Goal: Information Seeking & Learning: Learn about a topic

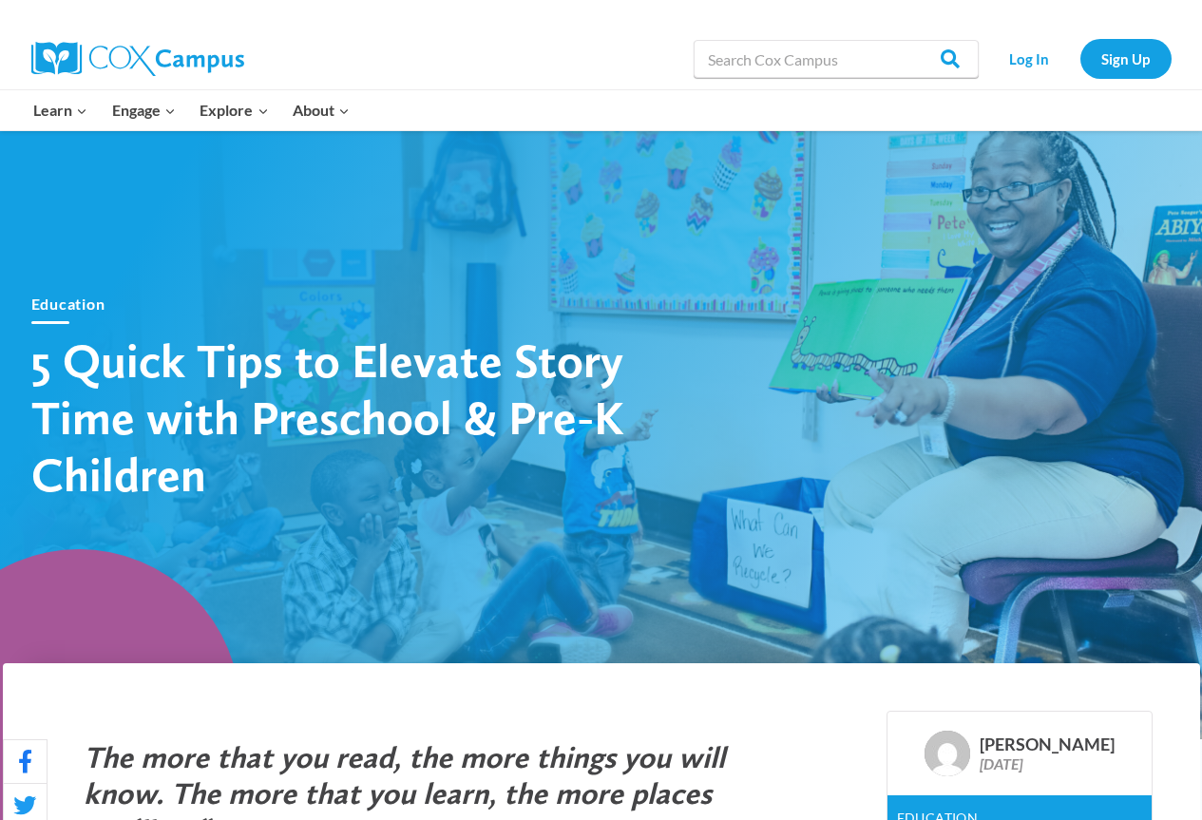
click at [879, 344] on div "Education 5 Quick Tips to Elevate Story Time with Preschool & Pre-K Children" at bounding box center [601, 397] width 1197 height 380
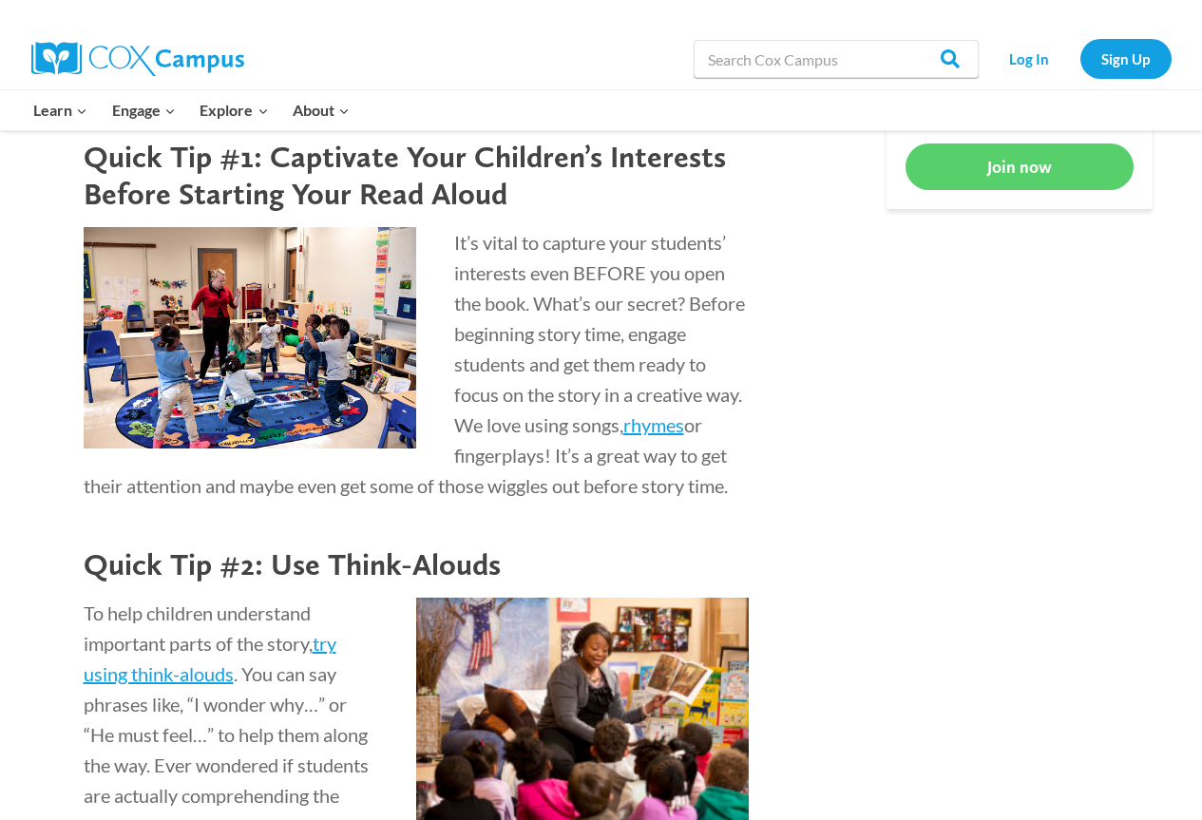
scroll to position [1140, 0]
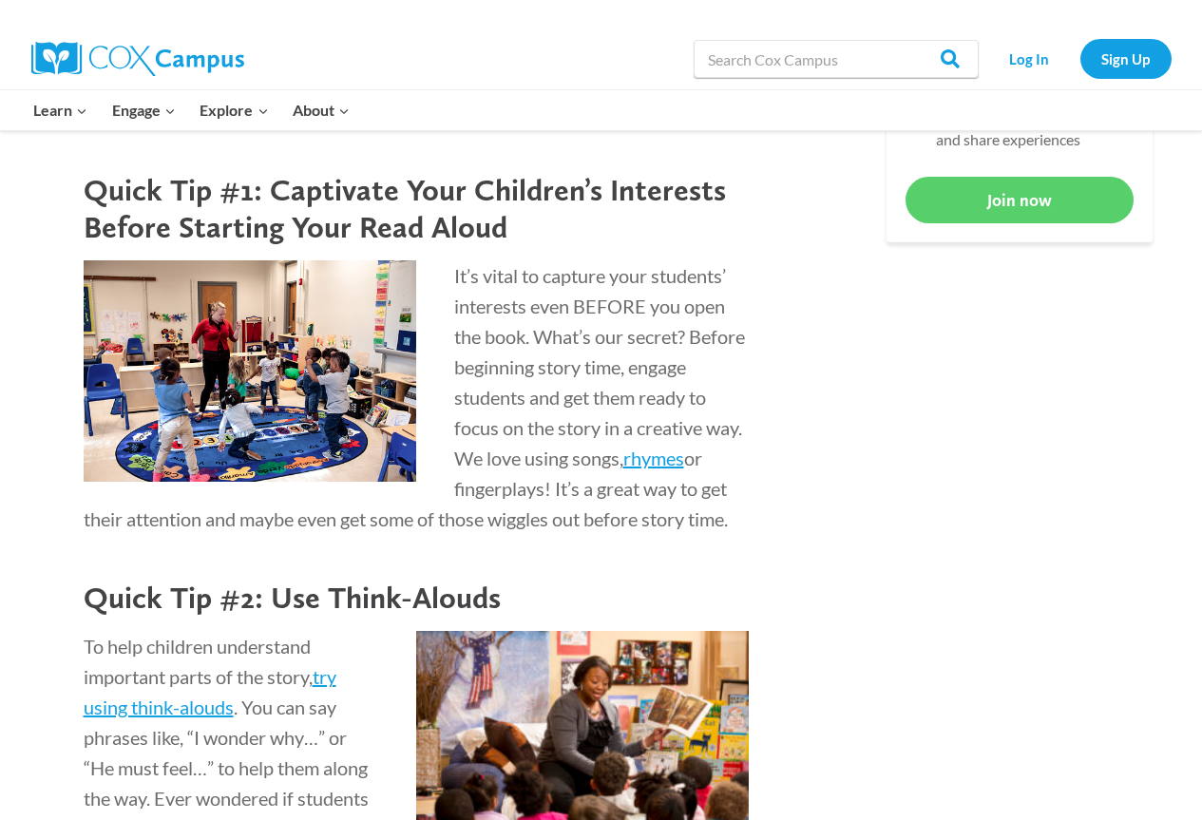
click at [280, 388] on img at bounding box center [250, 371] width 333 height 222
click at [276, 388] on img at bounding box center [250, 371] width 333 height 222
click at [305, 361] on img at bounding box center [250, 371] width 333 height 222
drag, startPoint x: 302, startPoint y: 358, endPoint x: 889, endPoint y: 336, distance: 587.5
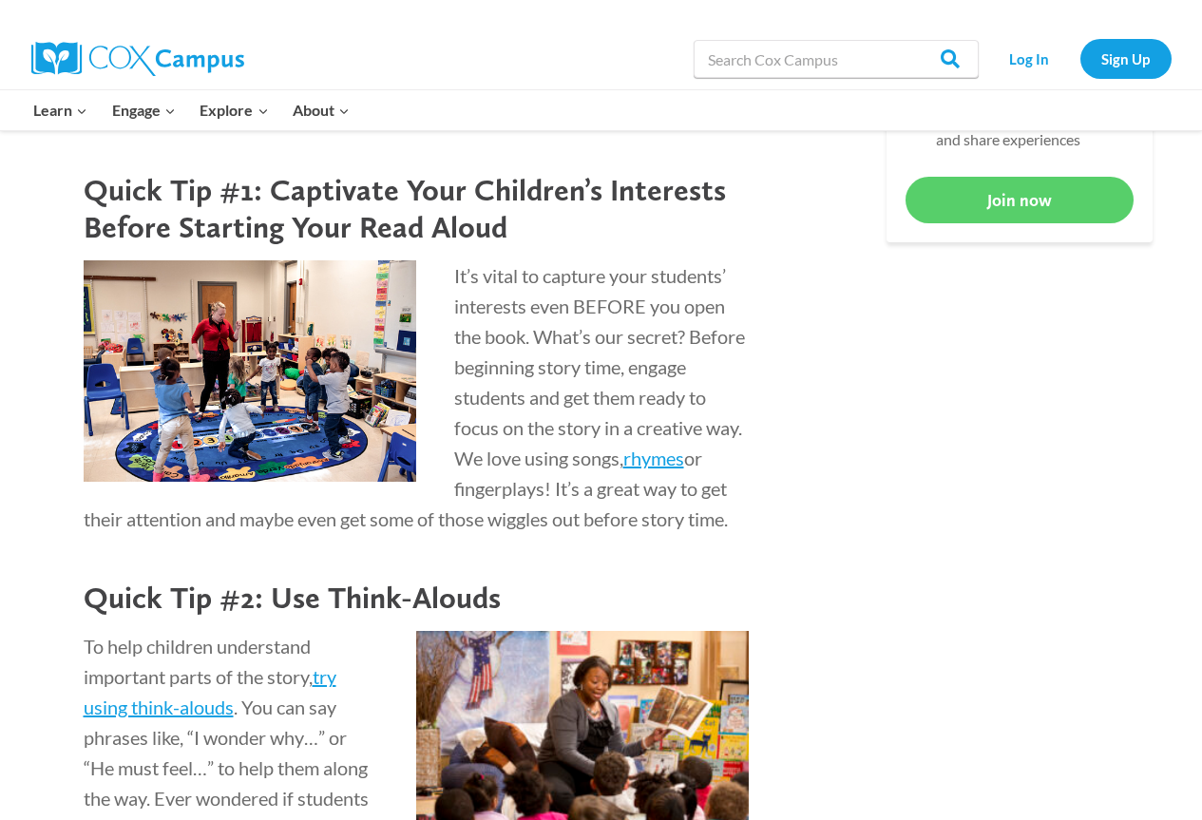
click at [274, 381] on img at bounding box center [250, 371] width 333 height 222
click at [623, 469] on span "rhymes" at bounding box center [653, 458] width 61 height 23
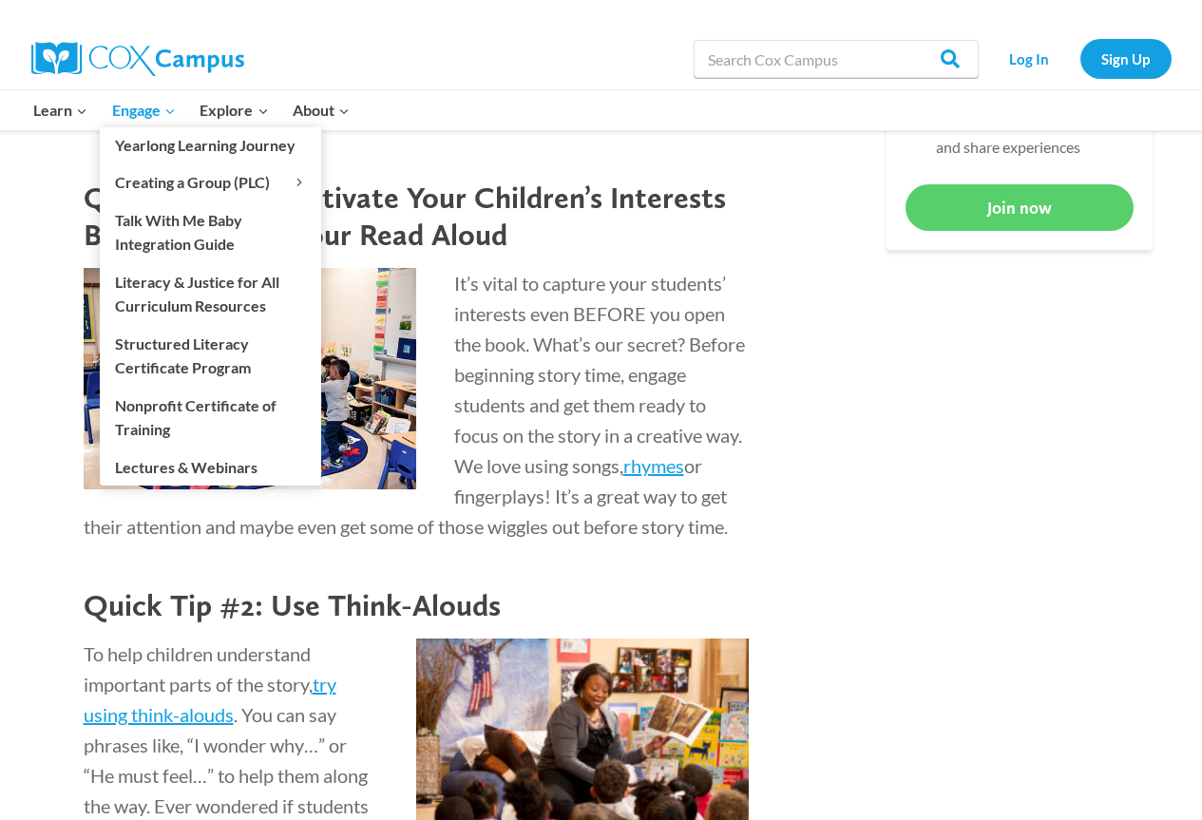
scroll to position [1140, 0]
